Goal: Navigation & Orientation: Find specific page/section

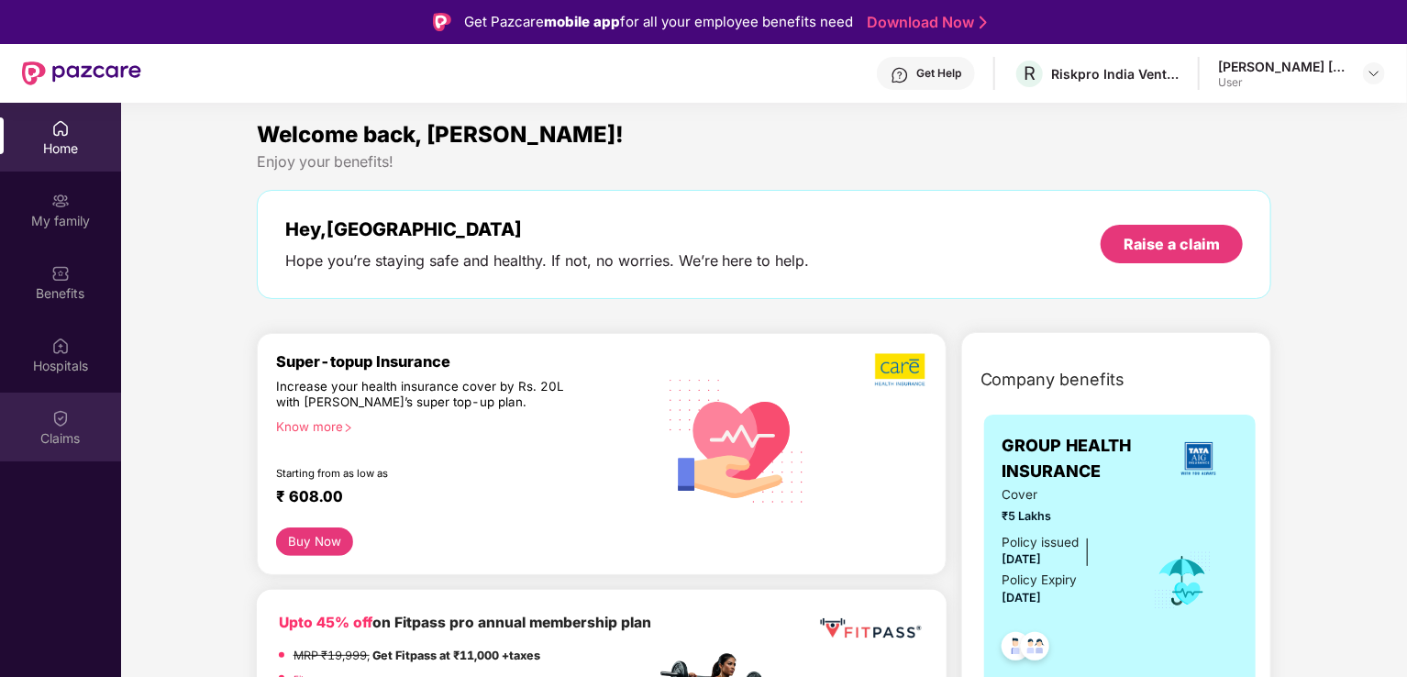
click at [59, 436] on div "Claims" at bounding box center [60, 438] width 121 height 18
